Goal: Task Accomplishment & Management: Use online tool/utility

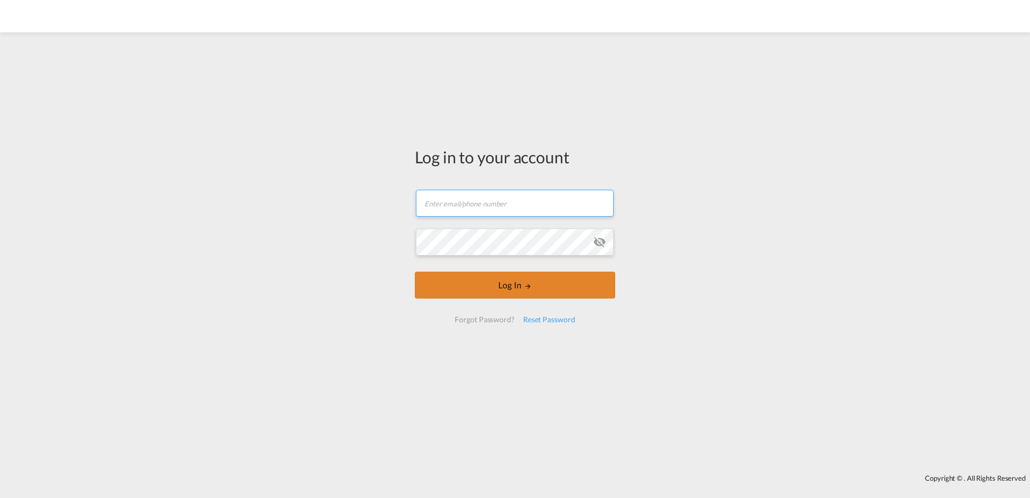
type input "[EMAIL_ADDRESS][PERSON_NAME][DOMAIN_NAME]"
click at [514, 281] on button "Log In" at bounding box center [515, 284] width 200 height 27
type input "[EMAIL_ADDRESS][PERSON_NAME][DOMAIN_NAME]"
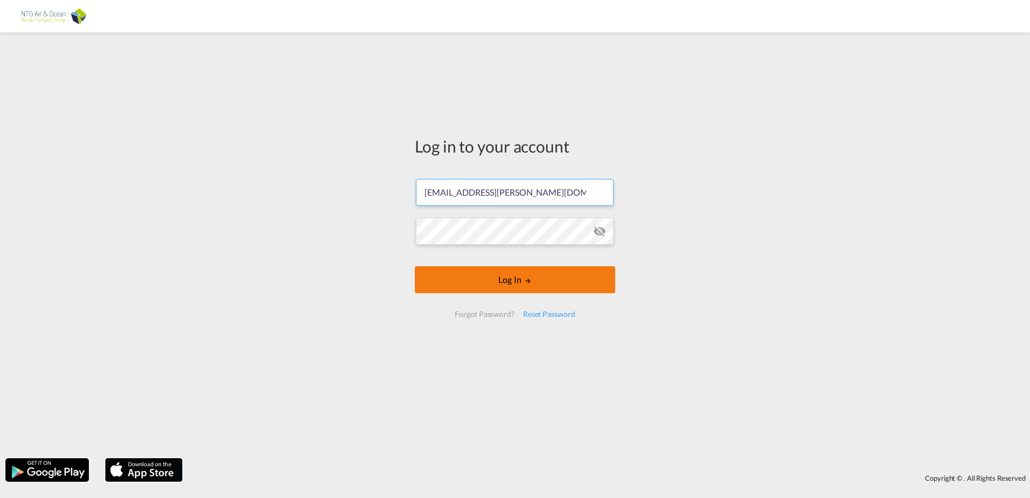
click at [526, 287] on button "Log In" at bounding box center [515, 279] width 200 height 27
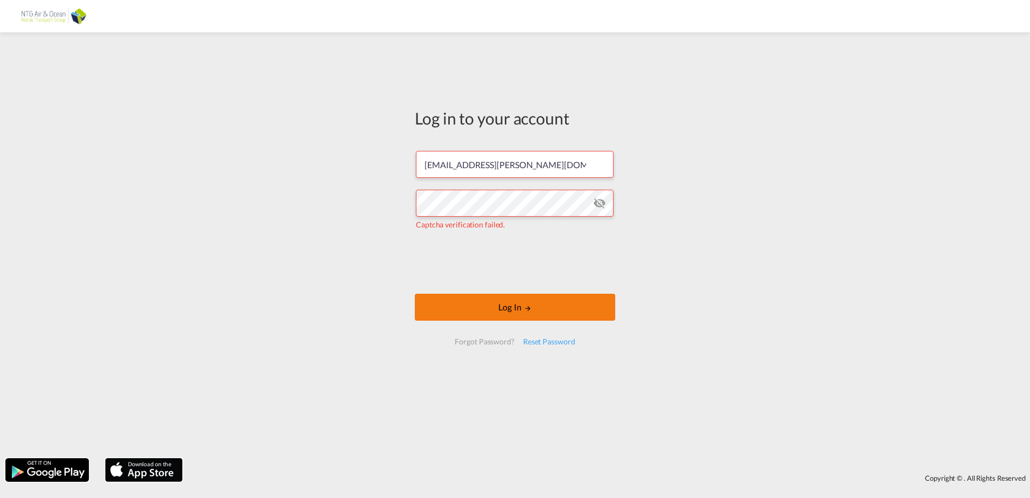
click at [516, 309] on button "Log In" at bounding box center [515, 307] width 200 height 27
